Goal: Task Accomplishment & Management: Manage account settings

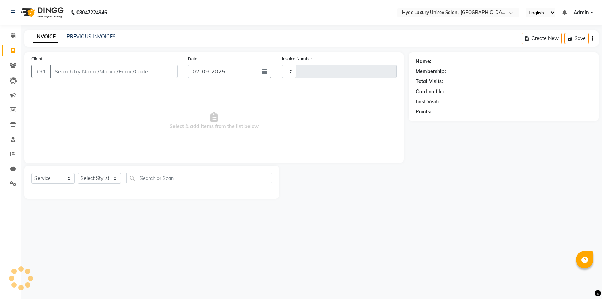
select select "service"
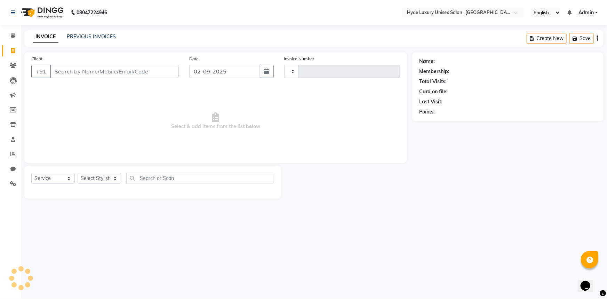
type input "0925"
select select "8189"
click at [97, 177] on select "Select Stylist" at bounding box center [99, 178] width 43 height 11
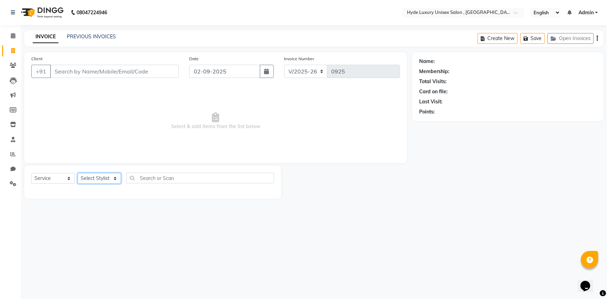
click at [97, 176] on select "Select Stylist" at bounding box center [99, 178] width 43 height 11
click at [97, 177] on select "Select Stylist" at bounding box center [99, 178] width 43 height 11
select select "79830"
click at [78, 173] on select "Select Stylist Admin [PERSON_NAME] [PERSON_NAME] [PERSON_NAME] [PERSON_NAME] [P…" at bounding box center [99, 178] width 43 height 11
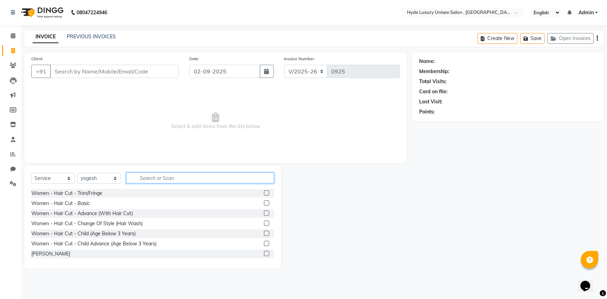
click at [141, 177] on input "text" at bounding box center [200, 178] width 148 height 11
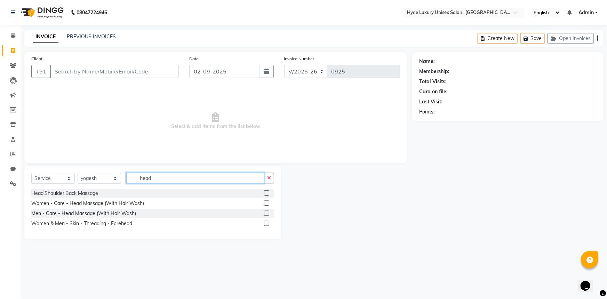
type input "head"
click at [267, 213] on label at bounding box center [266, 212] width 5 height 5
click at [267, 213] on input "checkbox" at bounding box center [266, 213] width 5 height 5
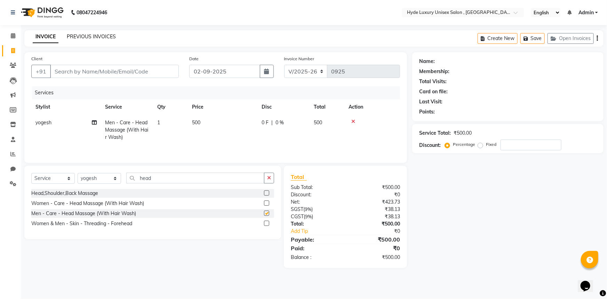
checkbox input "false"
click at [110, 74] on input "Client" at bounding box center [114, 71] width 129 height 13
type input "c"
type input "0"
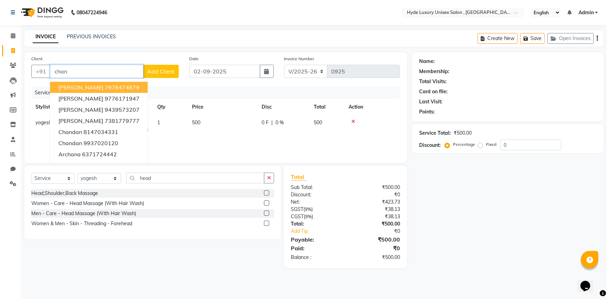
click at [117, 86] on ngb-highlight "7978474879" at bounding box center [122, 87] width 35 height 7
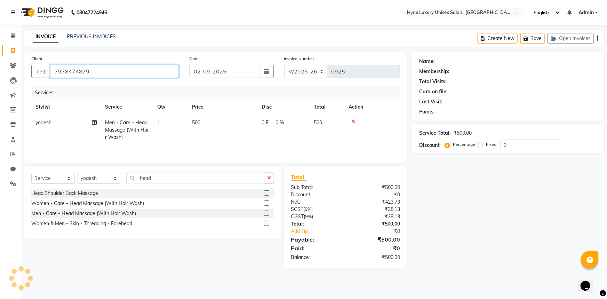
type input "7978474879"
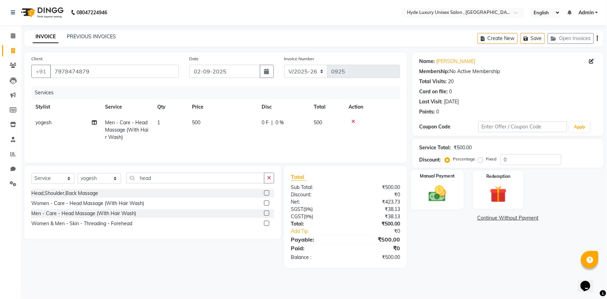
click at [438, 198] on img at bounding box center [437, 193] width 29 height 20
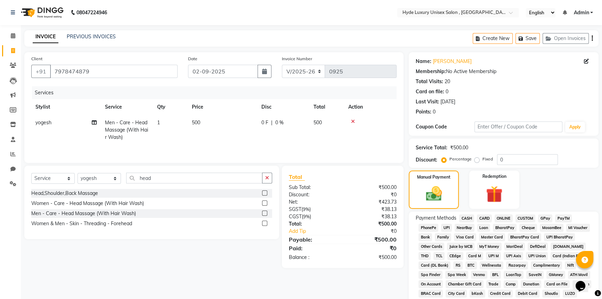
click at [481, 220] on span "CARD" at bounding box center [484, 218] width 15 height 8
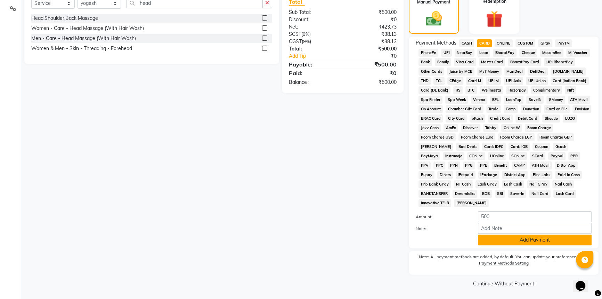
click at [493, 237] on button "Add Payment" at bounding box center [535, 239] width 114 height 11
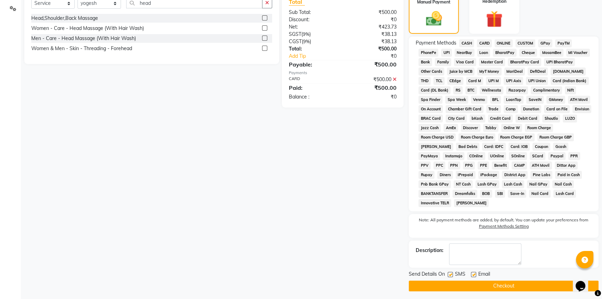
click at [490, 284] on button "Checkout" at bounding box center [504, 285] width 190 height 11
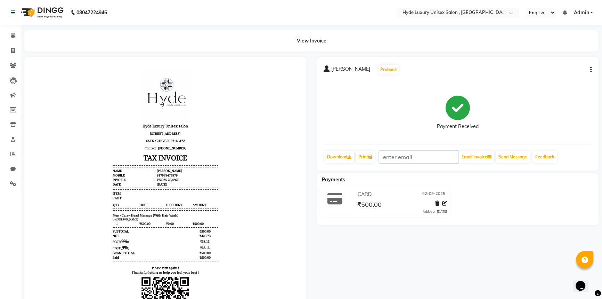
click at [279, 225] on body "Hyde luxury Unisex salon [STREET_ADDRESS] GSTN : 21BVGPD6716G1ZZ Contact : [PHO…" at bounding box center [165, 203] width 263 height 272
drag, startPoint x: 13, startPoint y: 36, endPoint x: 17, endPoint y: 36, distance: 4.9
click at [13, 36] on icon at bounding box center [13, 35] width 5 height 5
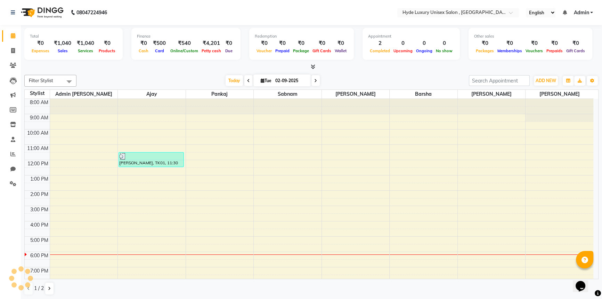
click at [112, 71] on div "Total ₹0 Expenses ₹1,040 Sales ₹1,040 Services ₹0 Products Finance ₹0 Cash ₹500…" at bounding box center [312, 162] width 582 height 274
click at [142, 10] on nav "08047224946 Select Location × Hyde Luxury Unisex Salon , Rudrapur, English ENGL…" at bounding box center [301, 12] width 602 height 25
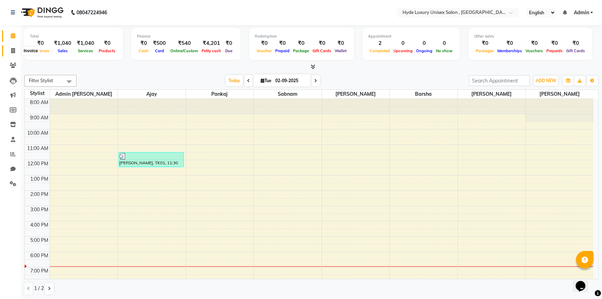
click at [11, 48] on icon at bounding box center [13, 50] width 4 height 5
select select "service"
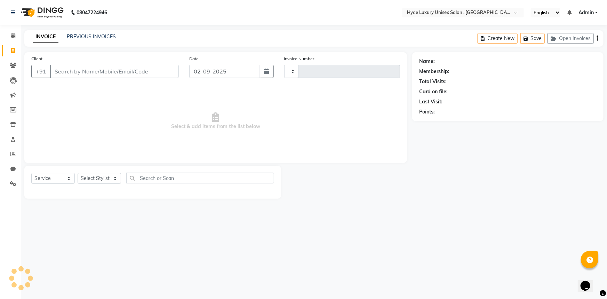
type input "0926"
select select "8189"
click at [108, 178] on select "Select Stylist" at bounding box center [99, 178] width 43 height 11
select select "79829"
click at [78, 173] on select "Select Stylist Admin [PERSON_NAME] [PERSON_NAME] [PERSON_NAME] [PERSON_NAME] [P…" at bounding box center [99, 178] width 43 height 11
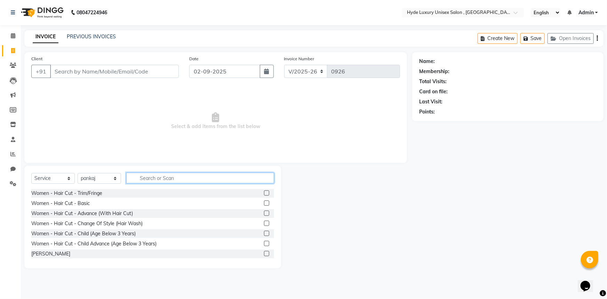
click at [153, 177] on input "text" at bounding box center [200, 178] width 148 height 11
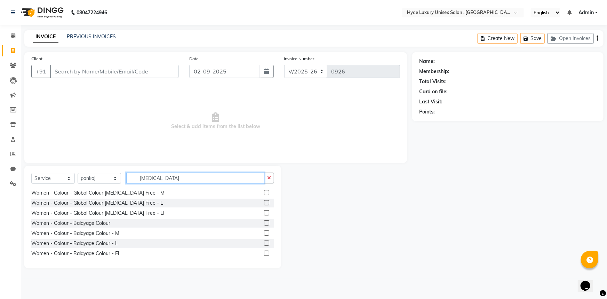
scroll to position [63, 0]
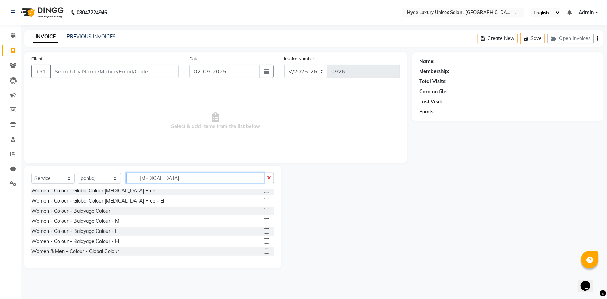
type input "[MEDICAL_DATA]"
click at [264, 230] on label at bounding box center [266, 230] width 5 height 5
click at [264, 230] on input "checkbox" at bounding box center [266, 231] width 5 height 5
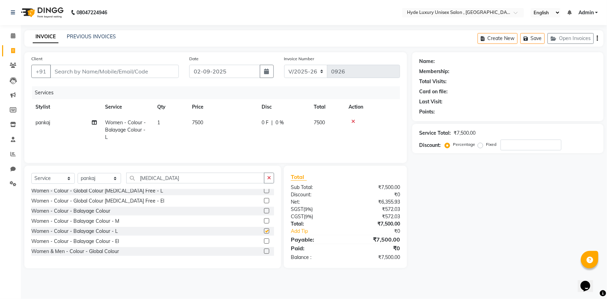
checkbox input "false"
click at [269, 176] on icon "button" at bounding box center [269, 177] width 4 height 5
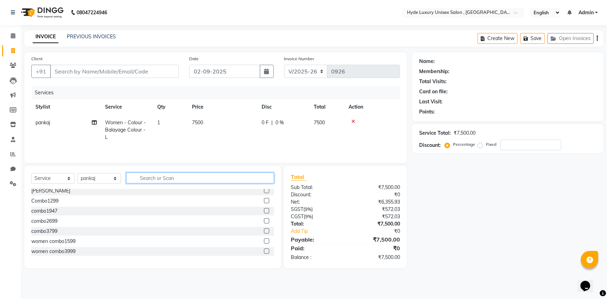
type input "p"
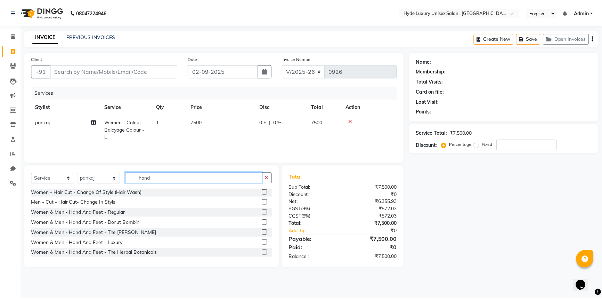
scroll to position [0, 0]
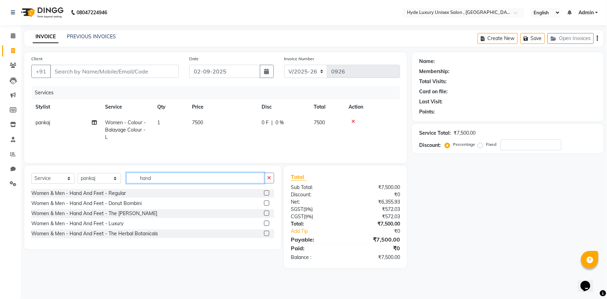
type input "hand"
click at [268, 205] on label at bounding box center [266, 202] width 5 height 5
click at [268, 205] on input "checkbox" at bounding box center [266, 203] width 5 height 5
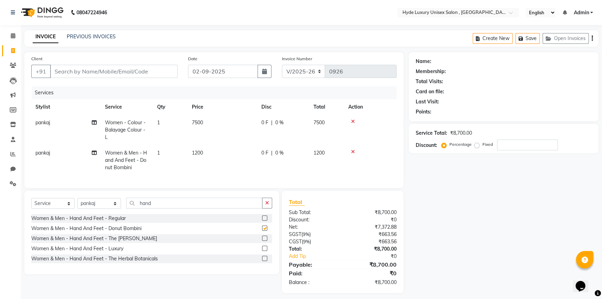
checkbox input "false"
click at [268, 205] on button "button" at bounding box center [267, 203] width 10 height 11
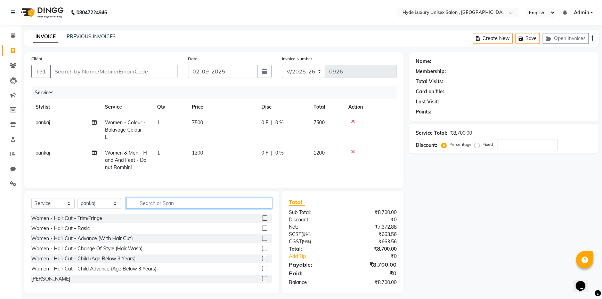
click at [195, 208] on input "text" at bounding box center [199, 203] width 146 height 11
type input "cut"
click at [262, 241] on label at bounding box center [264, 238] width 5 height 5
click at [262, 241] on input "checkbox" at bounding box center [264, 238] width 5 height 5
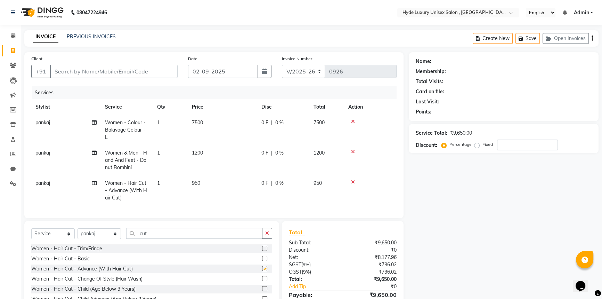
checkbox input "false"
click at [79, 73] on input "Client" at bounding box center [114, 71] width 128 height 13
type input "7"
type input "0"
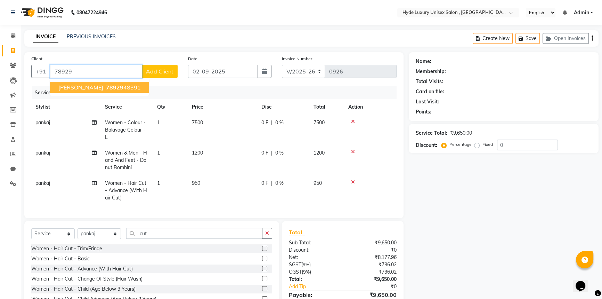
click at [105, 87] on ngb-highlight "78929 48391" at bounding box center [123, 87] width 36 height 7
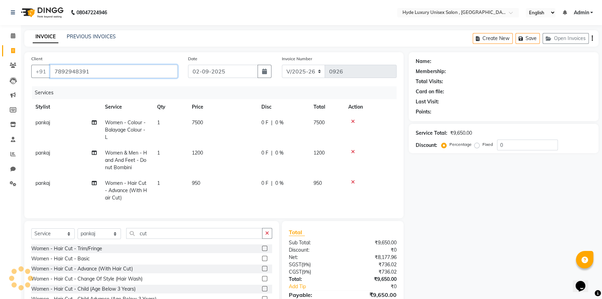
type input "7892948391"
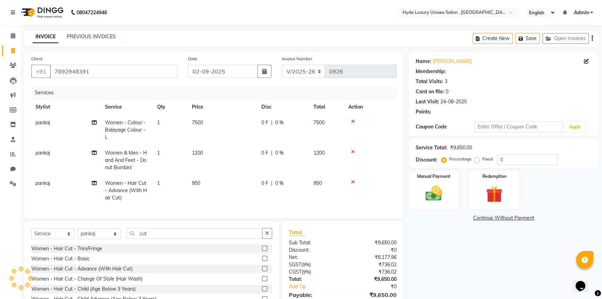
select select "1: Object"
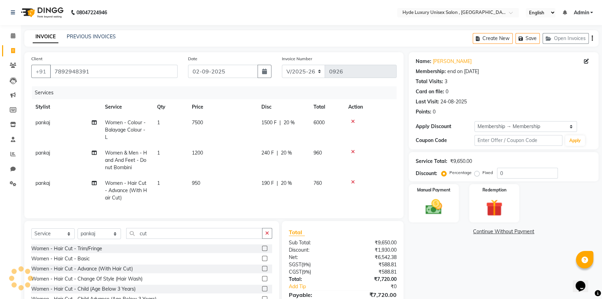
type input "20"
click at [195, 121] on span "7500" at bounding box center [197, 122] width 11 height 6
select select "79829"
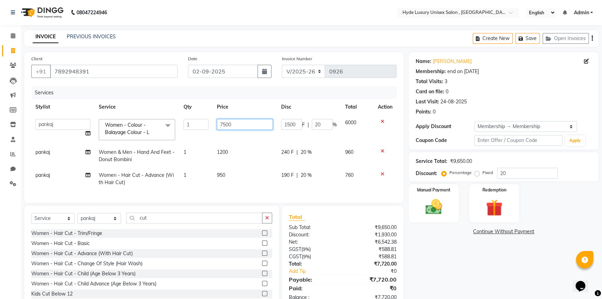
click at [225, 123] on input "7500" at bounding box center [245, 124] width 56 height 11
type input "8000"
click at [255, 129] on input "8000" at bounding box center [245, 124] width 56 height 11
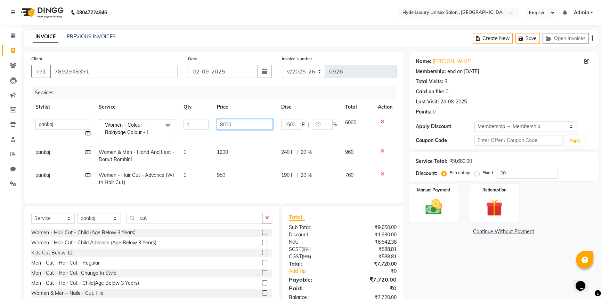
scroll to position [41, 0]
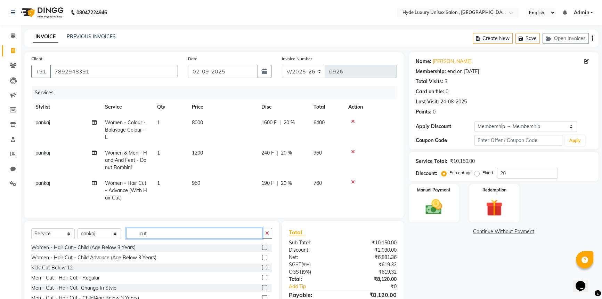
click at [168, 225] on div "Client [PHONE_NUMBER] Date [DATE] Invoice Number V/2025 V/[PHONE_NUMBER] Servic…" at bounding box center [214, 187] width 390 height 271
type input "c"
type input "v"
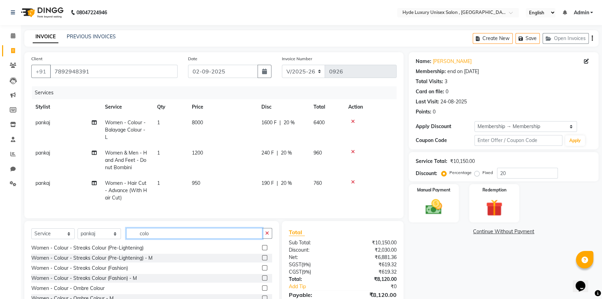
scroll to position [221, 0]
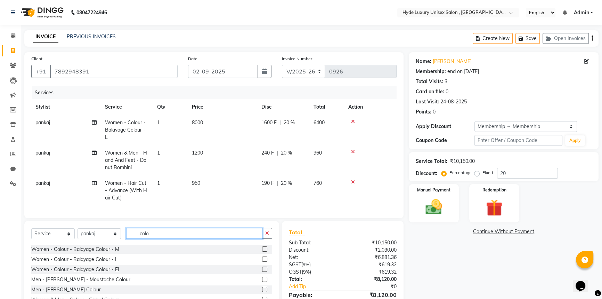
type input "colo"
click at [262, 272] on label at bounding box center [264, 268] width 5 height 5
click at [262, 272] on input "checkbox" at bounding box center [264, 269] width 5 height 5
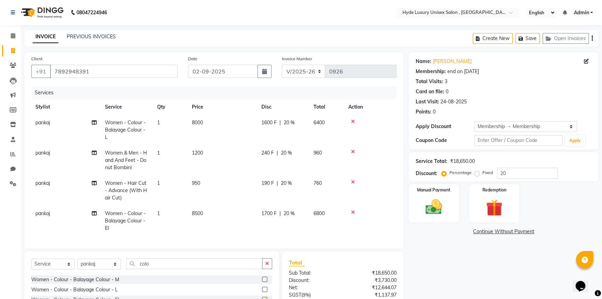
checkbox input "false"
click at [353, 212] on icon at bounding box center [353, 212] width 4 height 5
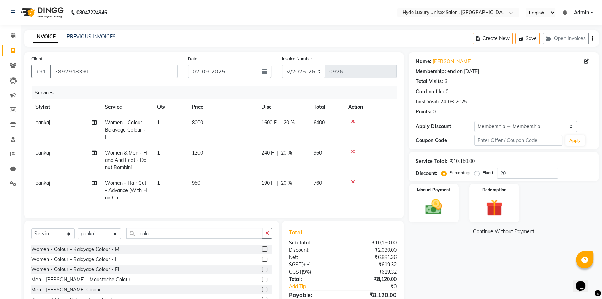
click at [262, 262] on label at bounding box center [264, 258] width 5 height 5
click at [262, 262] on input "checkbox" at bounding box center [264, 259] width 5 height 5
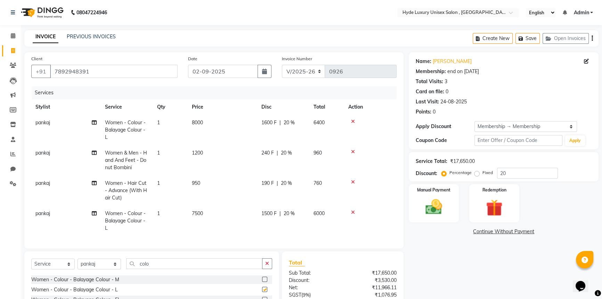
checkbox input "false"
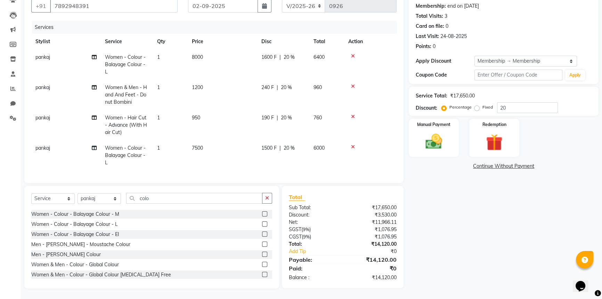
click at [353, 144] on icon at bounding box center [353, 146] width 4 height 5
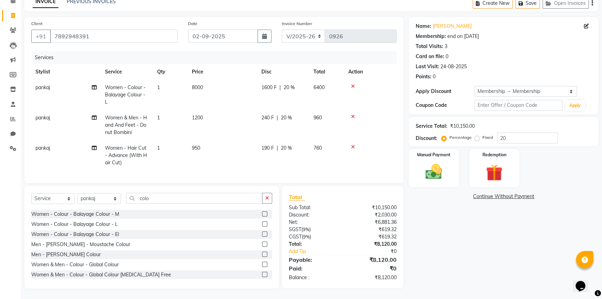
scroll to position [40, 0]
click at [439, 171] on img at bounding box center [434, 172] width 28 height 20
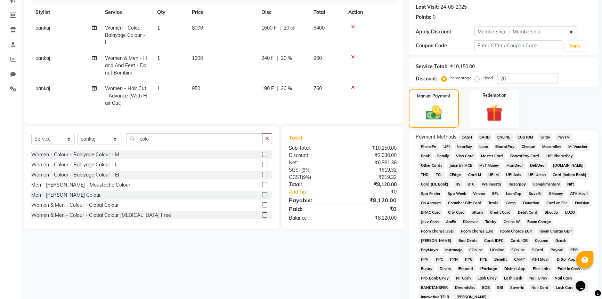
scroll to position [0, 0]
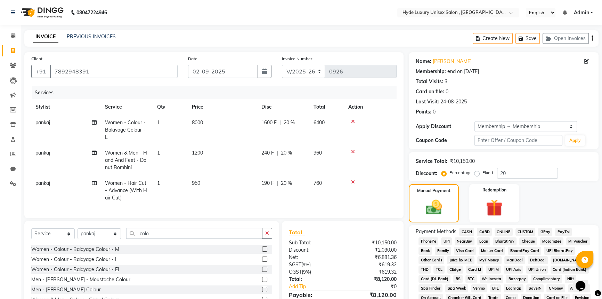
click at [195, 122] on span "8000" at bounding box center [197, 122] width 11 height 6
select select "79829"
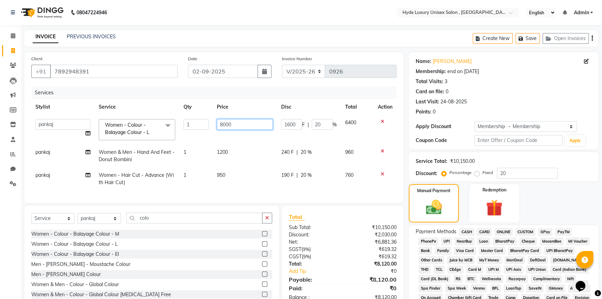
click at [226, 125] on input "8000" at bounding box center [245, 124] width 56 height 11
type input "7500"
click at [253, 120] on input "7500" at bounding box center [245, 124] width 56 height 11
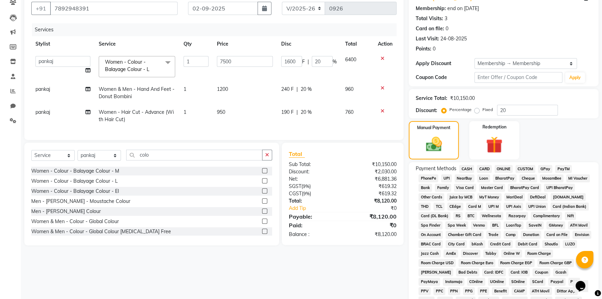
click at [256, 288] on div "Client [PHONE_NUMBER] Date [DATE] Invoice Number V/2025 V/[PHONE_NUMBER] Servic…" at bounding box center [214, 183] width 390 height 388
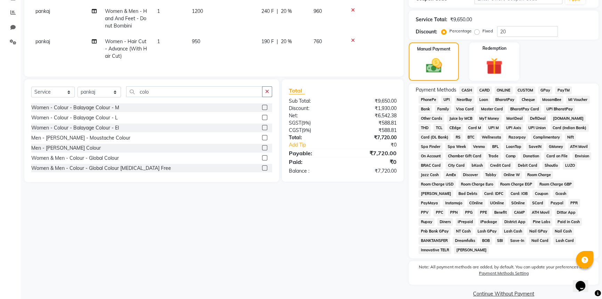
scroll to position [152, 0]
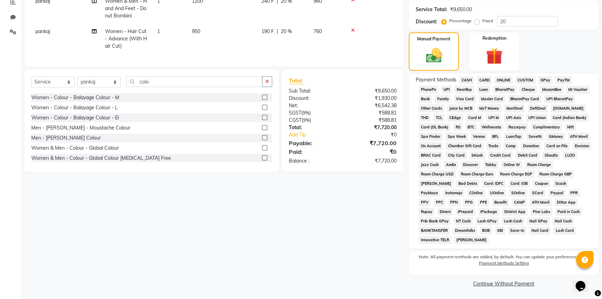
click at [449, 90] on span "UPI" at bounding box center [446, 90] width 11 height 8
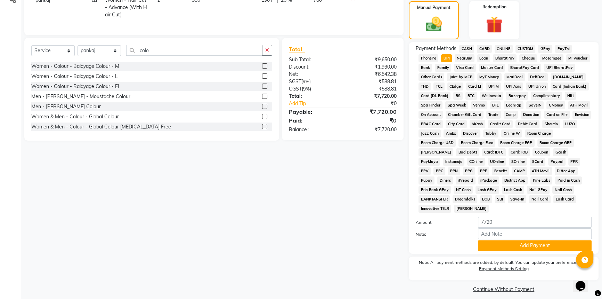
scroll to position [189, 0]
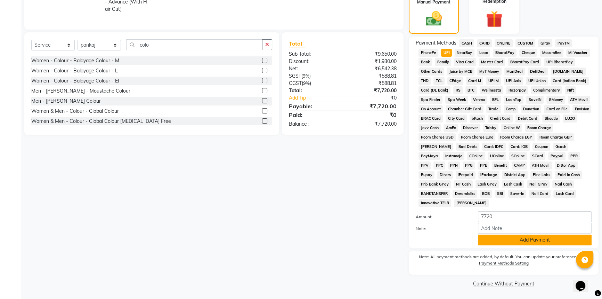
click at [532, 240] on button "Add Payment" at bounding box center [535, 239] width 114 height 11
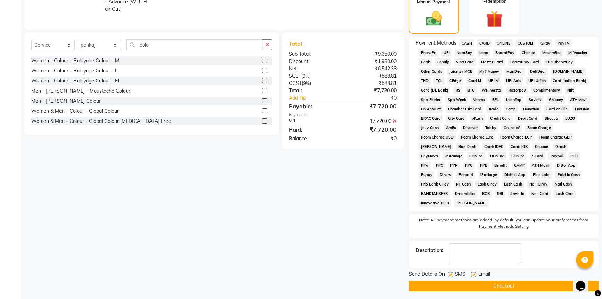
click at [522, 283] on button "Checkout" at bounding box center [504, 285] width 190 height 11
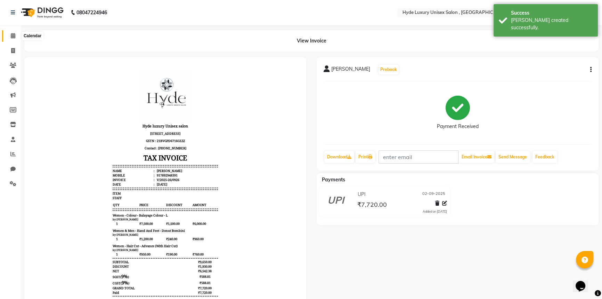
click at [11, 34] on icon at bounding box center [13, 35] width 5 height 5
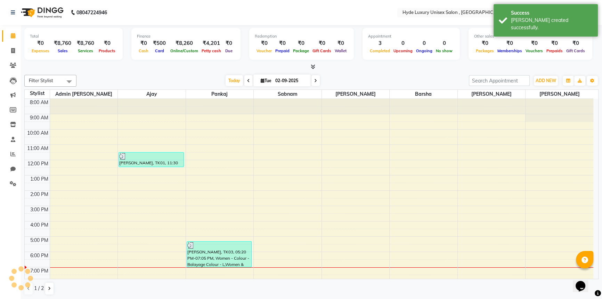
click at [108, 67] on div at bounding box center [311, 66] width 575 height 7
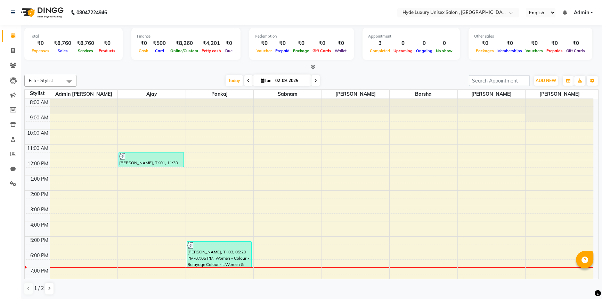
click at [145, 71] on div "Total ₹0 Expenses ₹8,760 Sales ₹8,760 Services ₹0 Products Finance ₹0 Cash ₹500…" at bounding box center [312, 162] width 582 height 274
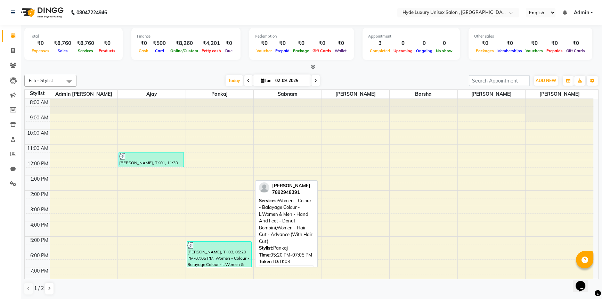
click at [212, 255] on div "[PERSON_NAME], TK03, 05:20 PM-07:05 PM, Women - Colour - Balayage Colour - L,Wo…" at bounding box center [219, 253] width 65 height 25
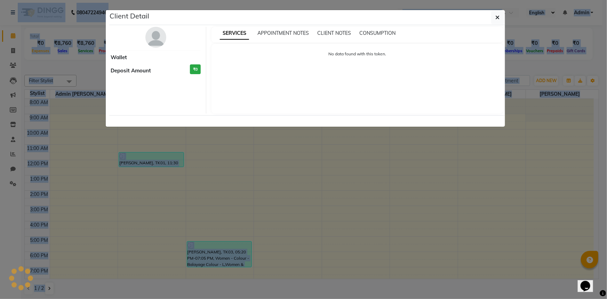
click at [212, 255] on ngb-modal-window "Client Detail Wallet Deposit Amount ₹0 SERVICES APPOINTMENT NOTES CLIENT NOTES …" at bounding box center [303, 149] width 607 height 299
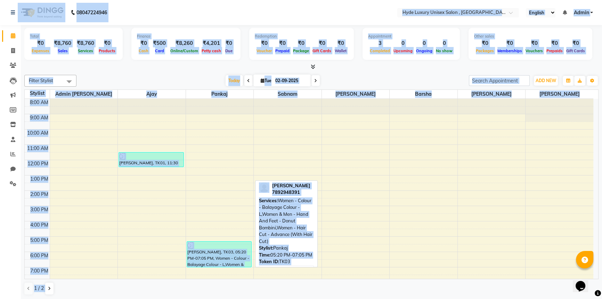
click at [213, 252] on div "[PERSON_NAME], TK03, 05:20 PM-07:05 PM, Women - Colour - Balayage Colour - L,Wo…" at bounding box center [219, 253] width 65 height 25
select select "3"
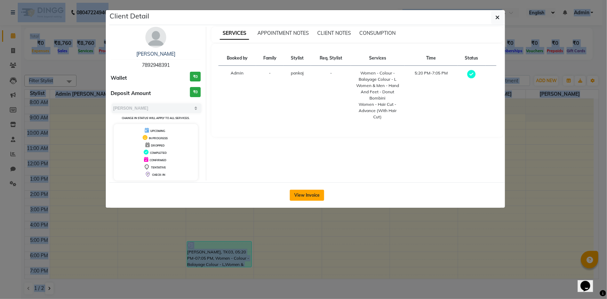
click at [295, 192] on button "View Invoice" at bounding box center [307, 195] width 34 height 11
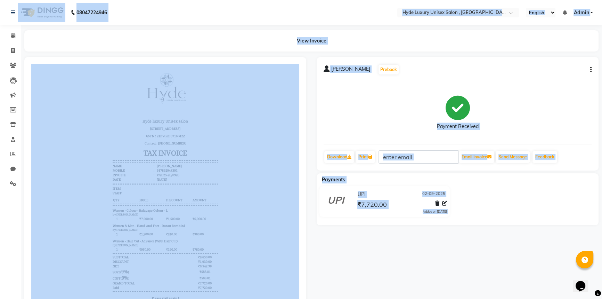
click at [591, 70] on icon "button" at bounding box center [591, 70] width 1 height 0
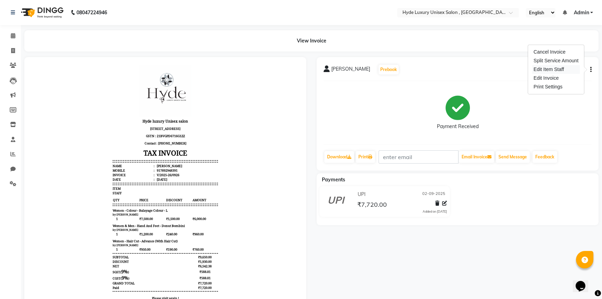
click at [559, 67] on div "Edit Item Staff" at bounding box center [557, 69] width 48 height 9
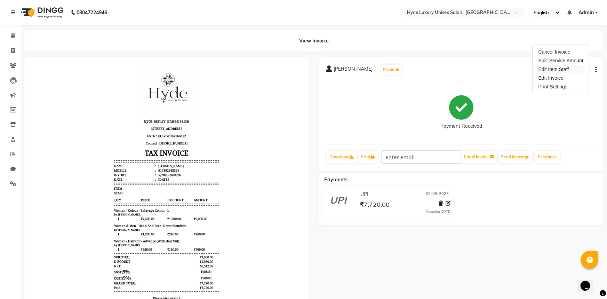
select select
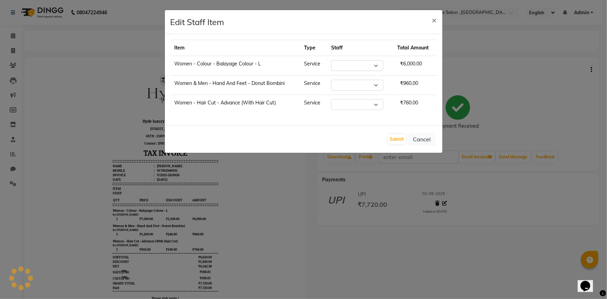
select select "79829"
click at [376, 83] on select "Select Admin Pratyush Ajay Barsha joyeeta Martin pankaj Rachna Sabnam yogesh" at bounding box center [354, 85] width 52 height 11
select select "79854"
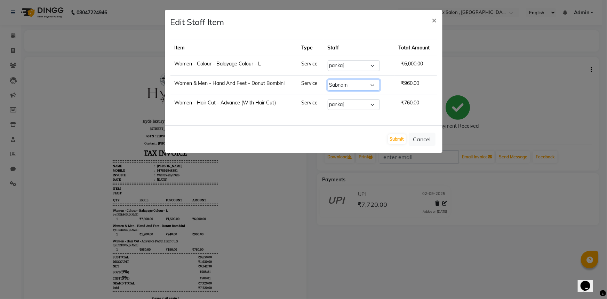
click at [331, 80] on select "Select Admin Pratyush Ajay Barsha joyeeta Martin pankaj Rachna Sabnam yogesh" at bounding box center [354, 85] width 52 height 11
click at [400, 139] on button "Submit" at bounding box center [397, 139] width 18 height 10
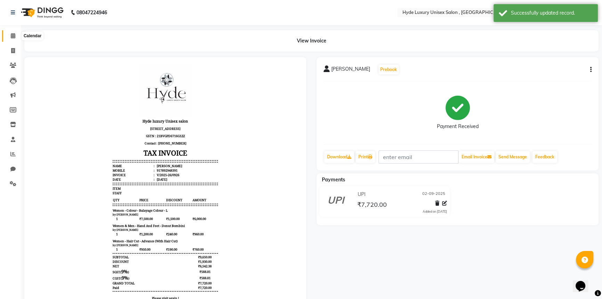
click at [15, 35] on icon at bounding box center [13, 35] width 5 height 5
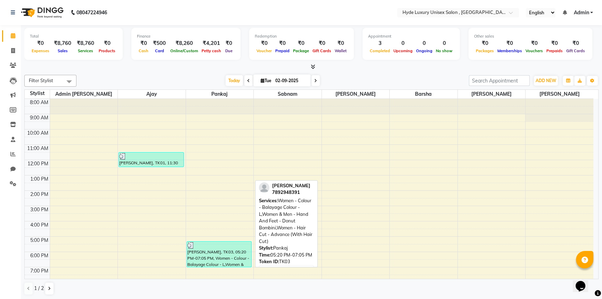
click at [205, 254] on div "[PERSON_NAME], TK03, 05:20 PM-07:05 PM, Women - Colour - Balayage Colour - L,Wo…" at bounding box center [219, 253] width 65 height 25
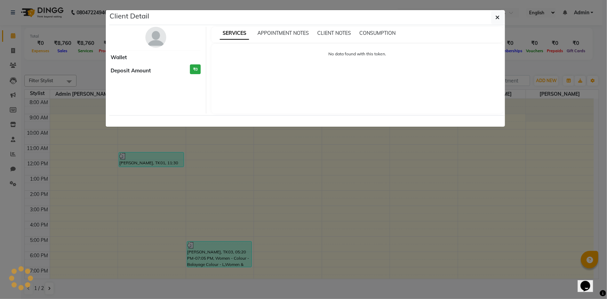
select select "3"
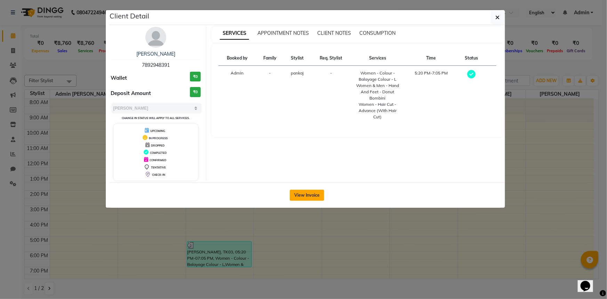
click at [307, 192] on button "View Invoice" at bounding box center [307, 195] width 34 height 11
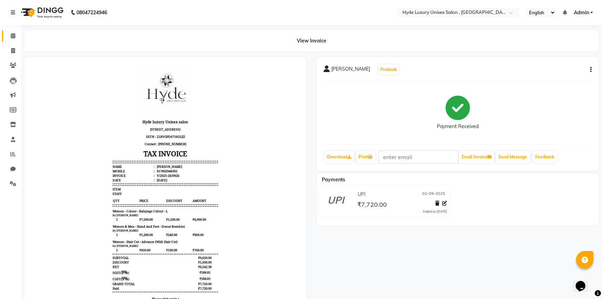
scroll to position [6, 0]
click at [591, 70] on icon "button" at bounding box center [591, 70] width 1 height 0
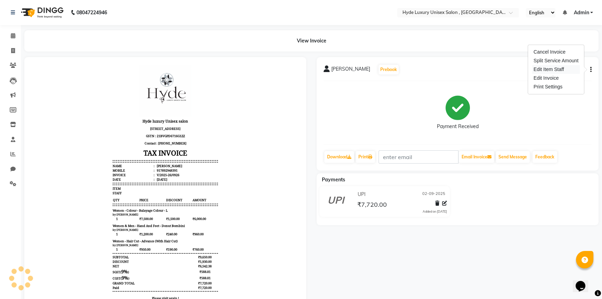
click at [564, 69] on div "Edit Item Staff" at bounding box center [557, 69] width 48 height 9
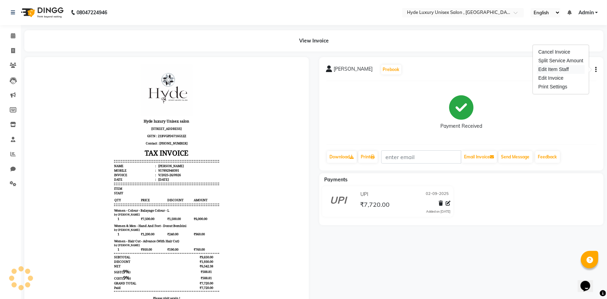
select select "79829"
select select "79854"
select select "79829"
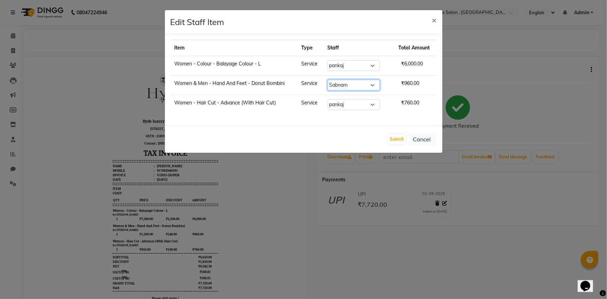
click at [362, 83] on select "Select Admin Pratyush Ajay Barsha joyeeta Martin pankaj Rachna Sabnam yogesh" at bounding box center [354, 85] width 52 height 11
select select "79829"
click at [331, 80] on select "Select Admin Pratyush Ajay Barsha joyeeta Martin pankaj Rachna Sabnam yogesh" at bounding box center [354, 85] width 52 height 11
click at [399, 137] on button "Submit" at bounding box center [397, 139] width 18 height 10
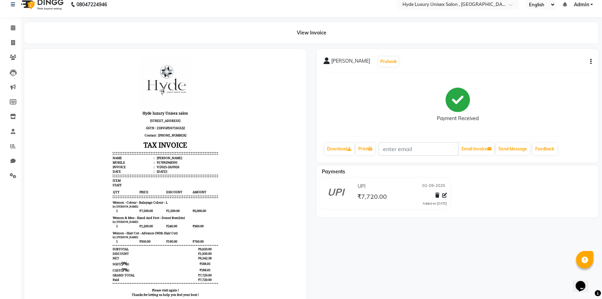
scroll to position [0, 0]
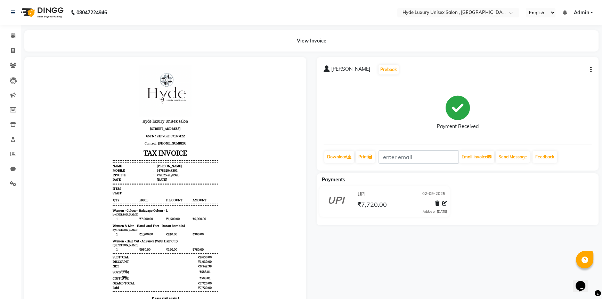
click at [591, 70] on icon "button" at bounding box center [591, 70] width 1 height 0
click at [565, 67] on div "Edit Item Staff" at bounding box center [557, 69] width 48 height 9
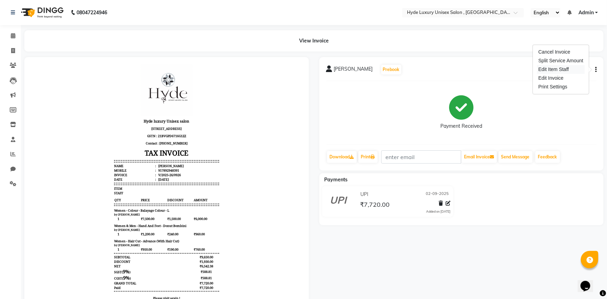
select select "79829"
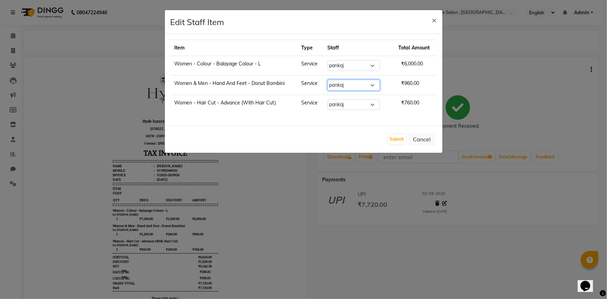
click at [357, 80] on select "Select Admin Pratyush Ajay Barsha joyeeta Martin pankaj Rachna Sabnam yogesh" at bounding box center [354, 85] width 52 height 11
select select "83380"
click at [331, 80] on select "Select Admin Pratyush Ajay Barsha joyeeta Martin pankaj Rachna Sabnam yogesh" at bounding box center [354, 85] width 52 height 11
click at [390, 136] on button "Submit" at bounding box center [397, 139] width 18 height 10
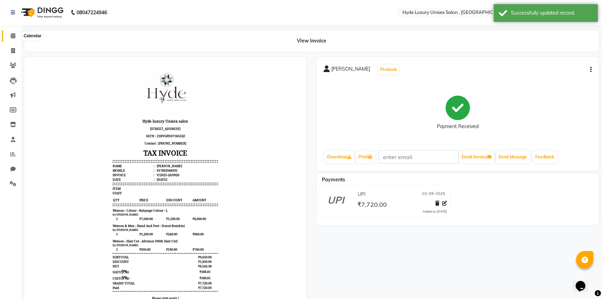
click at [11, 33] on icon at bounding box center [13, 35] width 5 height 5
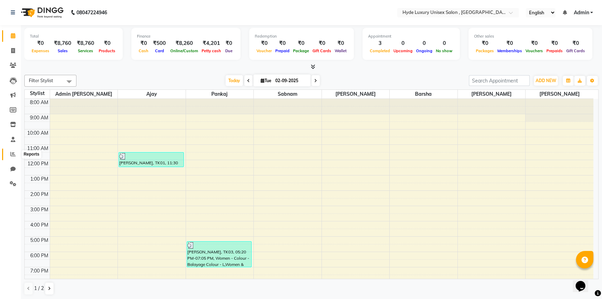
click at [10, 153] on span at bounding box center [13, 154] width 12 height 8
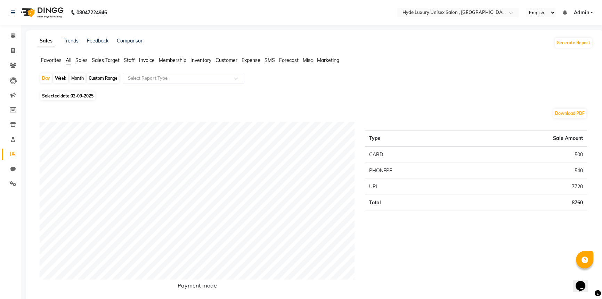
click at [130, 59] on span "Staff" at bounding box center [129, 60] width 11 height 6
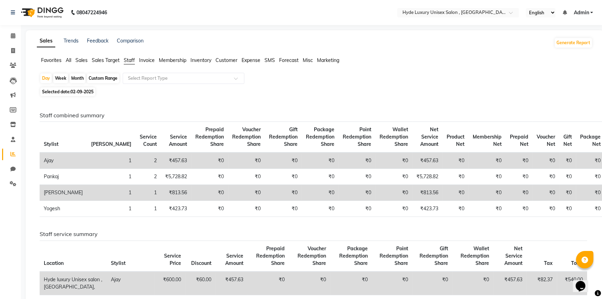
click at [101, 78] on div "Custom Range" at bounding box center [103, 78] width 32 height 10
select select "9"
select select "2025"
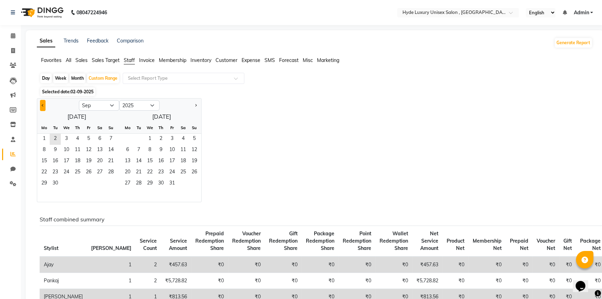
click at [43, 106] on button "Previous month" at bounding box center [43, 105] width 6 height 11
select select "8"
click at [41, 162] on span "11" at bounding box center [44, 161] width 11 height 11
click at [137, 139] on span "2" at bounding box center [138, 139] width 11 height 11
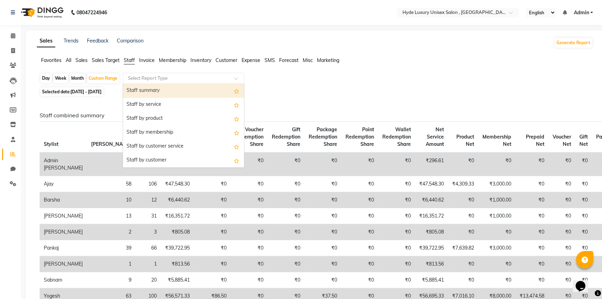
click at [144, 78] on input "text" at bounding box center [177, 78] width 100 height 7
click at [147, 86] on div "Staff summary" at bounding box center [183, 91] width 121 height 14
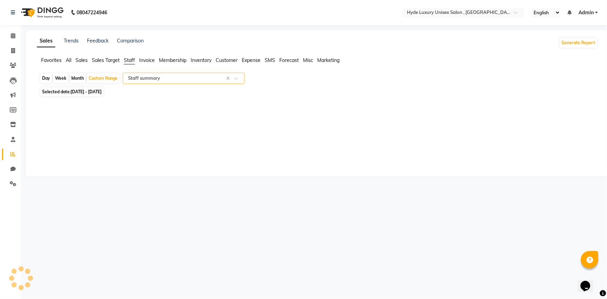
select select "full_report"
select select "csv"
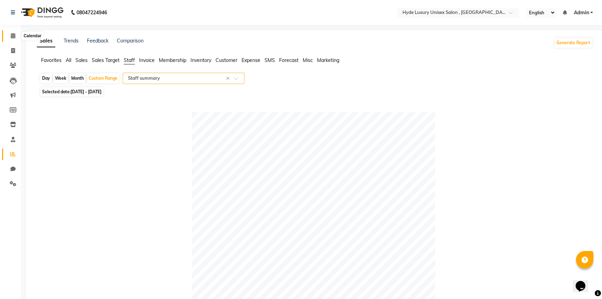
click at [13, 31] on link "Calendar" at bounding box center [10, 35] width 17 height 11
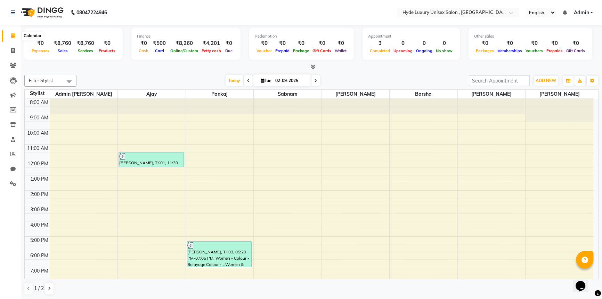
click at [11, 34] on icon at bounding box center [13, 35] width 5 height 5
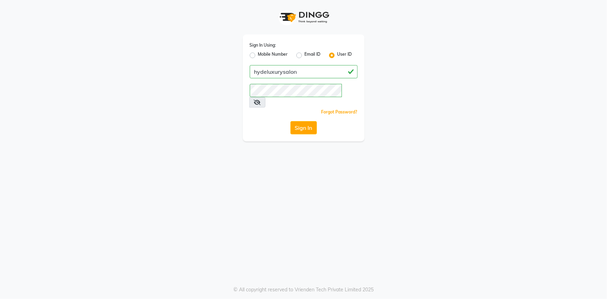
click at [311, 121] on button "Sign In" at bounding box center [303, 127] width 26 height 13
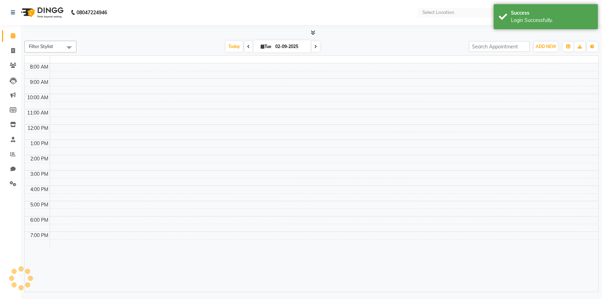
select select "en"
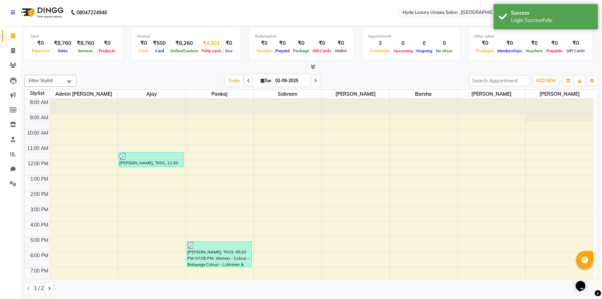
click at [204, 51] on span "Petty cash" at bounding box center [211, 50] width 23 height 5
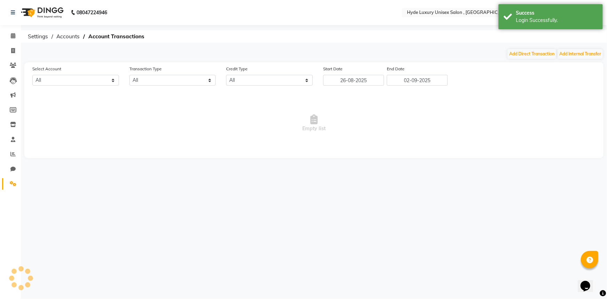
select select "7315"
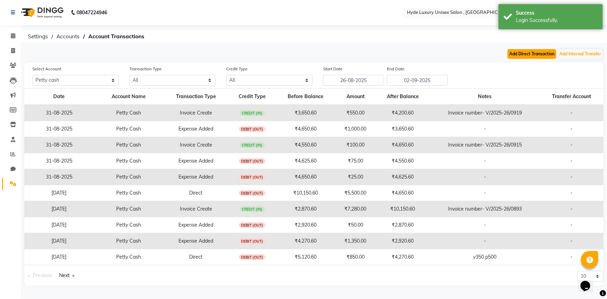
click at [526, 55] on button "Add Direct Transaction" at bounding box center [532, 54] width 49 height 10
select select "direct"
select select "7315"
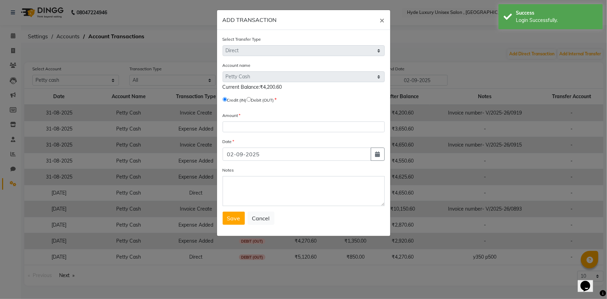
drag, startPoint x: 254, startPoint y: 98, endPoint x: 254, endPoint y: 103, distance: 4.2
click at [251, 98] on input "radio" at bounding box center [249, 99] width 5 height 5
radio input "true"
click at [250, 129] on input "number" at bounding box center [304, 126] width 162 height 11
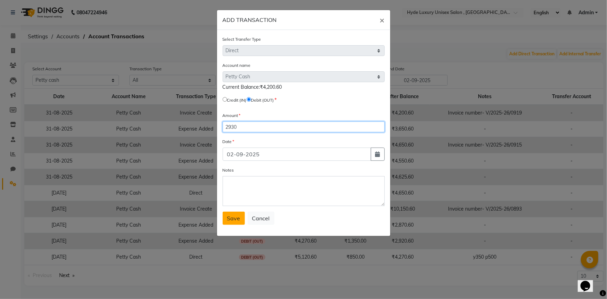
type input "2930"
click at [233, 222] on span "Save" at bounding box center [233, 218] width 13 height 7
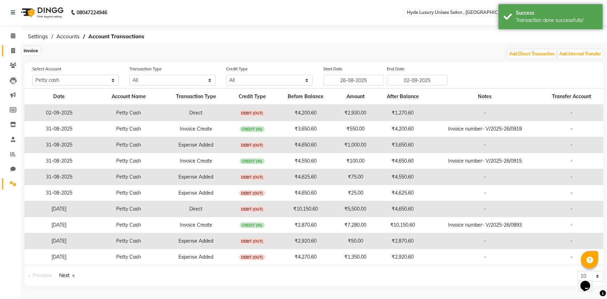
click at [14, 47] on span at bounding box center [13, 51] width 12 height 8
select select "service"
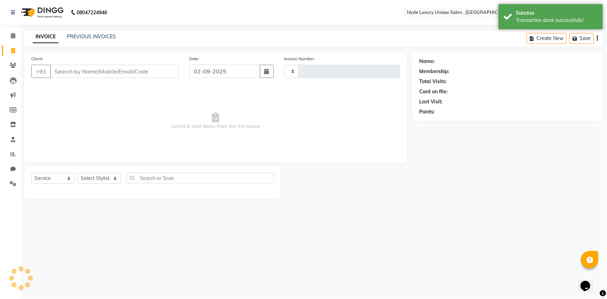
type input "0927"
select select "8189"
click at [17, 35] on span at bounding box center [13, 36] width 12 height 8
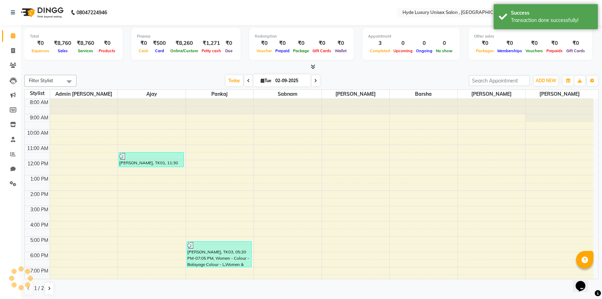
scroll to position [20, 0]
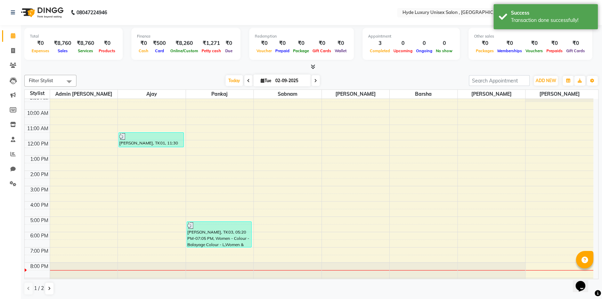
click at [594, 45] on div "Total ₹0 Expenses ₹8,760 Sales ₹8,760 Services ₹0 Products Finance ₹0 Cash ₹500…" at bounding box center [311, 45] width 575 height 34
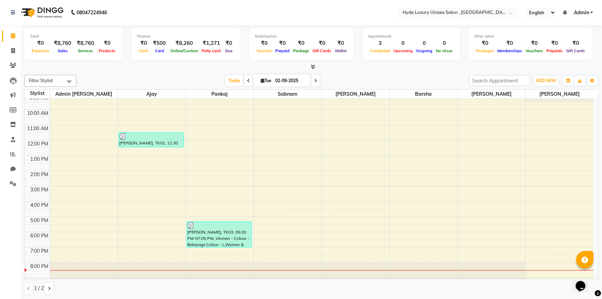
click at [589, 12] on span "Admin" at bounding box center [581, 12] width 15 height 7
